Goal: Find specific page/section: Find specific page/section

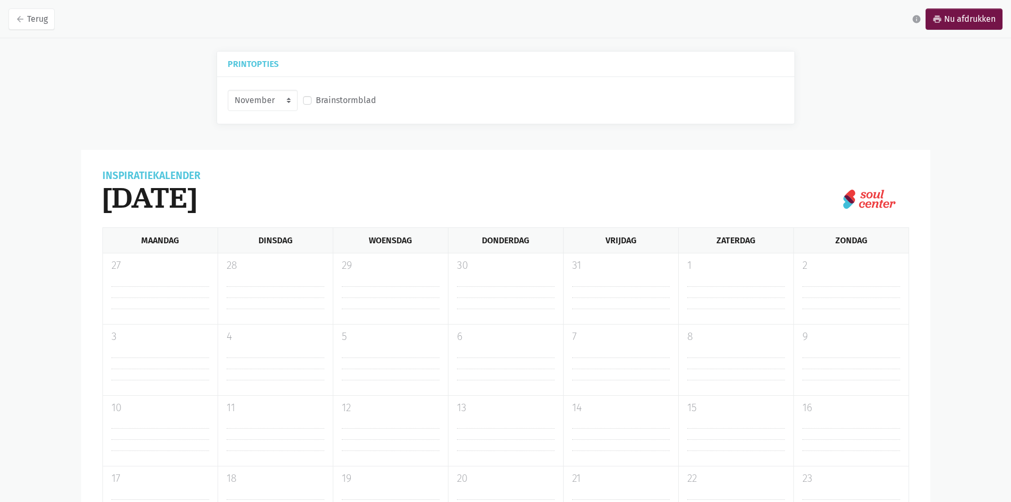
select select "11-2025"
click at [339, 97] on label "Brainstormblad" at bounding box center [346, 100] width 61 height 14
click at [312, 97] on input "Brainstormblad" at bounding box center [307, 98] width 8 height 11
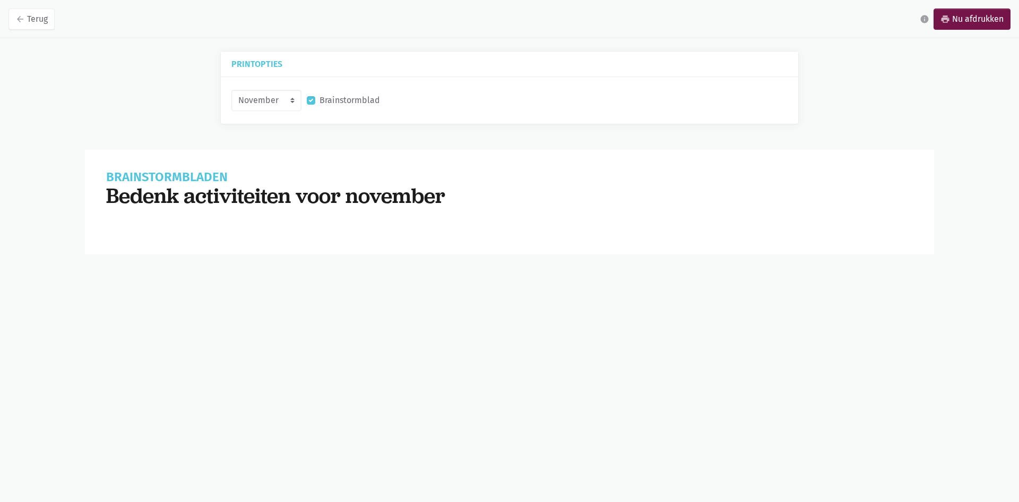
click at [320, 100] on label "Brainstormblad" at bounding box center [350, 100] width 61 height 14
click at [314, 100] on input "Brainstormblad" at bounding box center [311, 98] width 8 height 11
checkbox input "false"
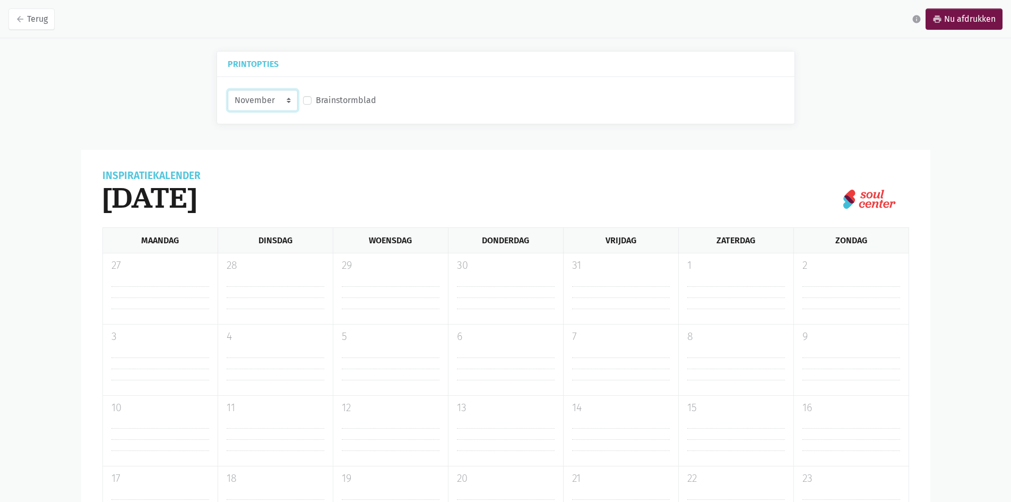
click at [276, 104] on select "Oktober November December Januari 2026" at bounding box center [263, 100] width 70 height 21
click at [228, 90] on select "Oktober November December Januari 2026" at bounding box center [263, 100] width 70 height 21
click at [35, 14] on link "arrow_back Terug" at bounding box center [31, 18] width 46 height 21
